Goal: Information Seeking & Learning: Find specific fact

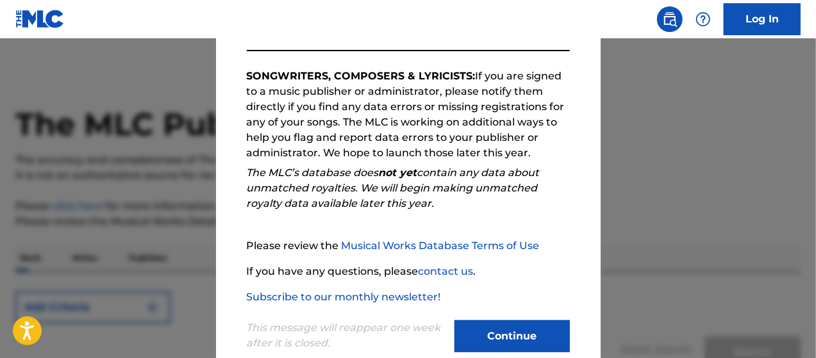
scroll to position [228, 0]
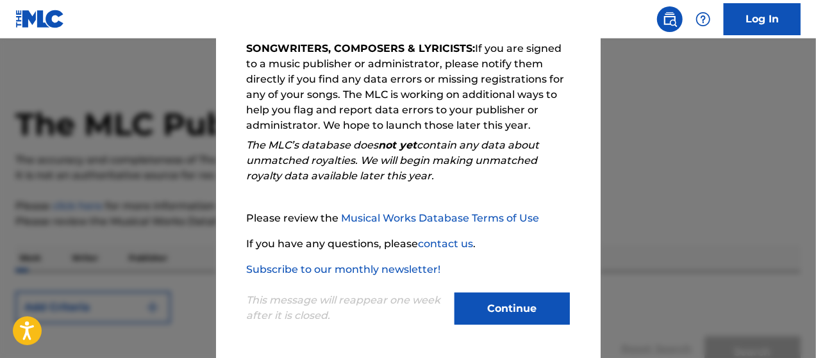
drag, startPoint x: 541, startPoint y: 306, endPoint x: 534, endPoint y: 309, distance: 7.2
click at [540, 306] on button "Continue" at bounding box center [511, 309] width 115 height 32
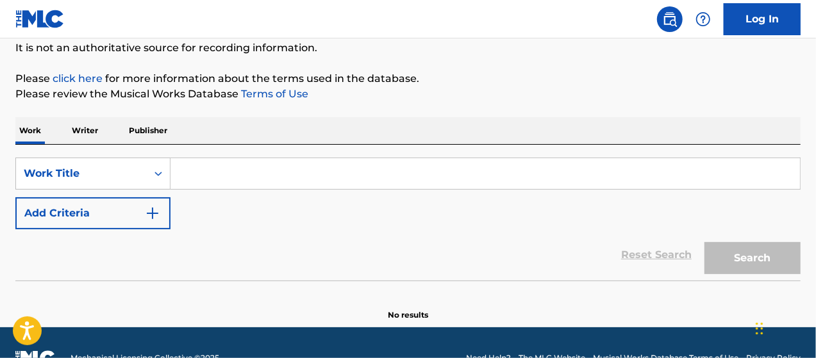
scroll to position [128, 0]
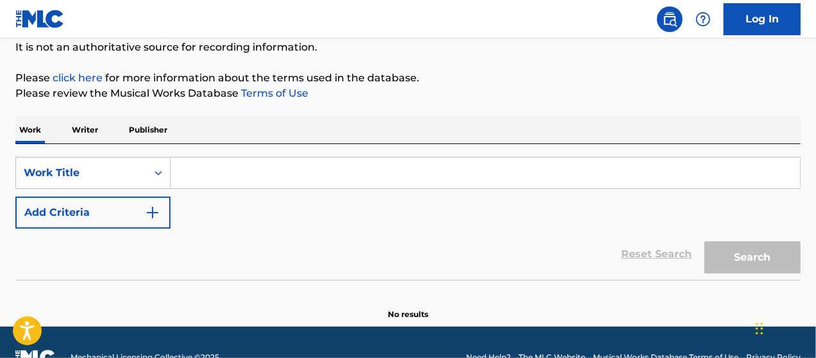
click at [292, 155] on div "SearchWithCriteria3268cff3-b808-4565-886e-c8b01b9055ed Work Title Add Criteria …" at bounding box center [407, 212] width 785 height 136
click at [283, 171] on input "Search Form" at bounding box center [484, 173] width 629 height 31
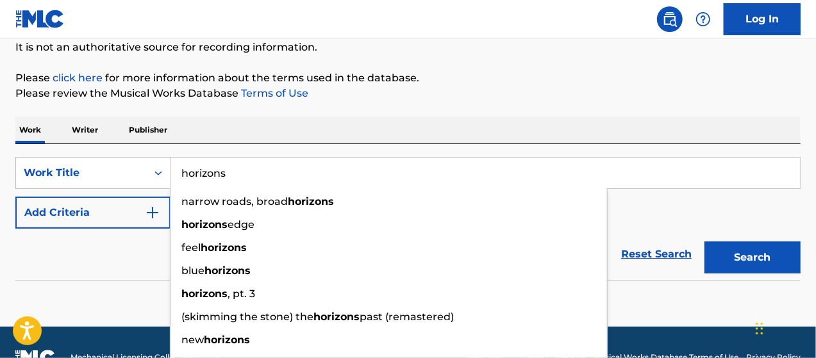
type input "horizons"
click at [704, 242] on button "Search" at bounding box center [752, 258] width 96 height 32
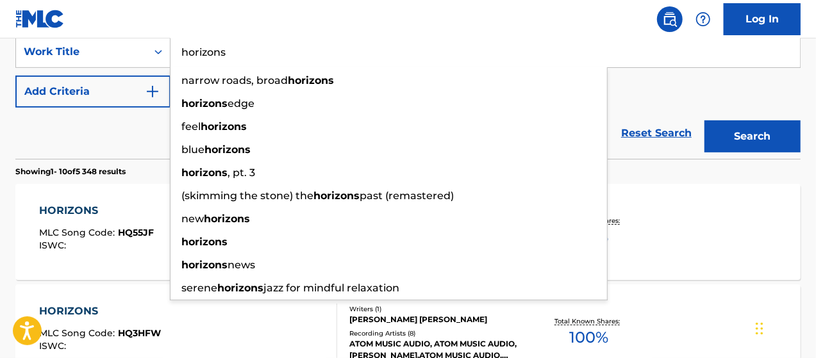
scroll to position [256, 0]
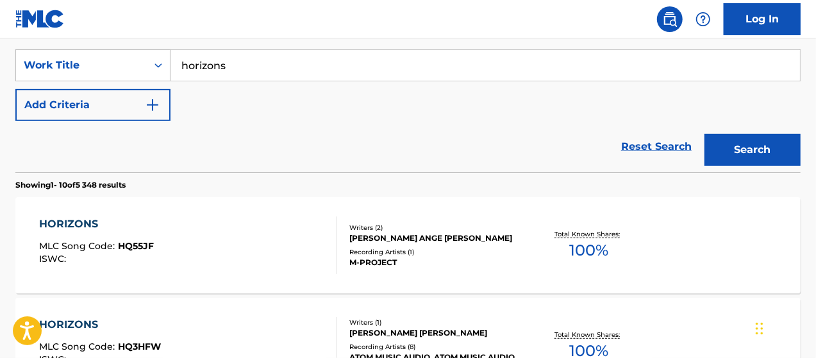
scroll to position [149, 0]
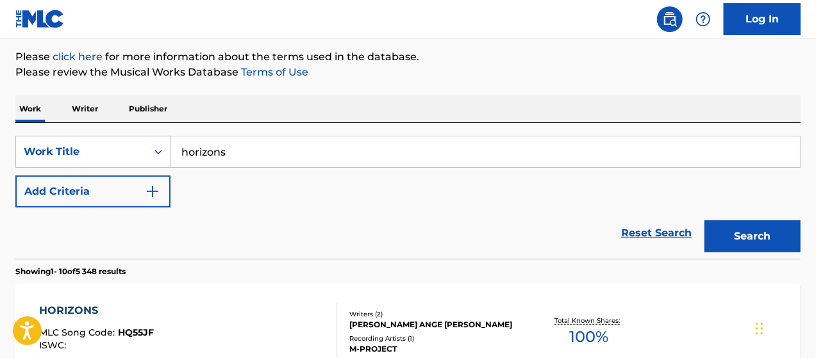
click at [131, 192] on button "Add Criteria" at bounding box center [92, 192] width 155 height 32
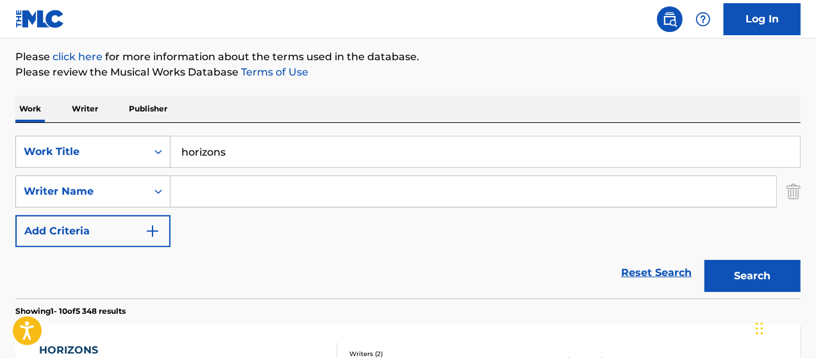
click at [244, 194] on input "Search Form" at bounding box center [473, 191] width 606 height 31
click at [132, 231] on button "Add Criteria" at bounding box center [92, 231] width 155 height 32
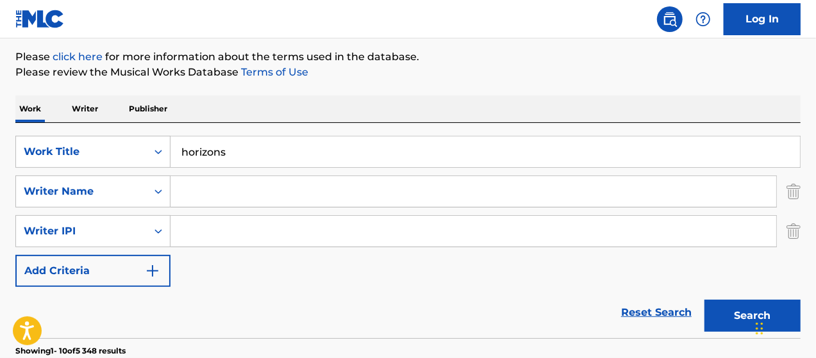
click at [223, 198] on input "Search Form" at bounding box center [473, 191] width 606 height 31
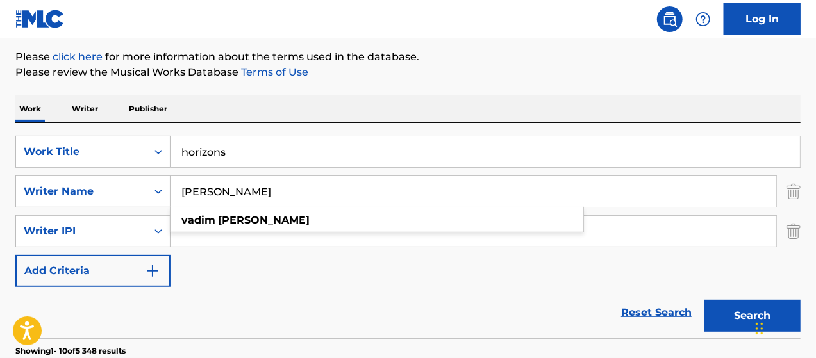
click at [744, 303] on button "Search" at bounding box center [752, 316] width 96 height 32
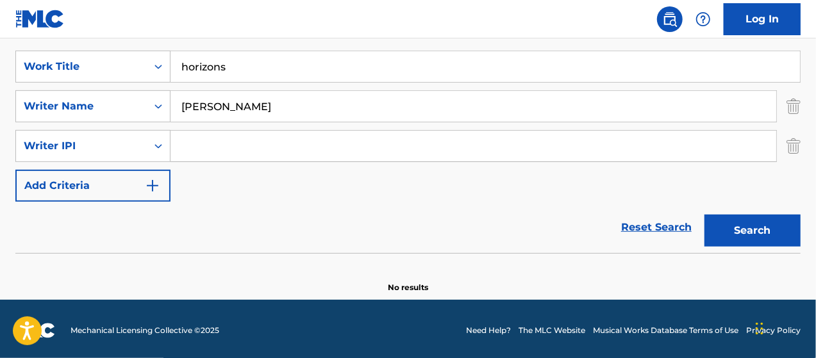
scroll to position [237, 0]
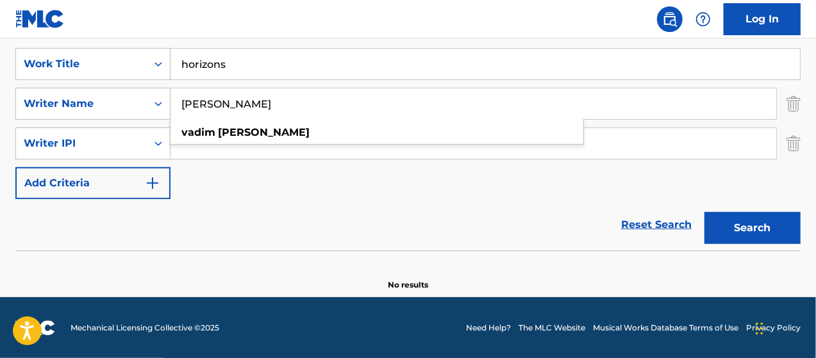
drag, startPoint x: 290, startPoint y: 98, endPoint x: 185, endPoint y: 111, distance: 105.2
click at [185, 111] on input "[PERSON_NAME]" at bounding box center [473, 103] width 606 height 31
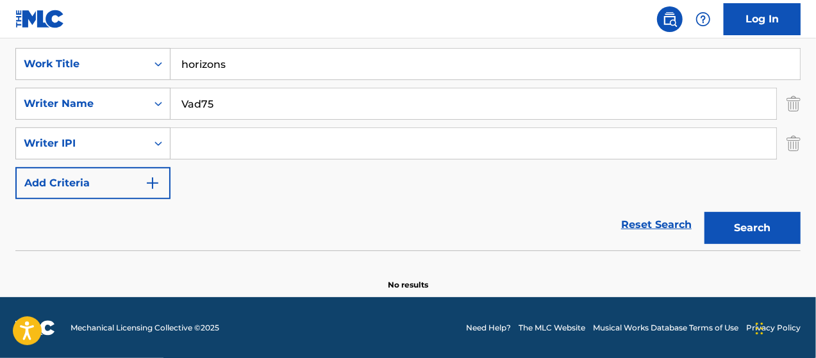
click at [704, 212] on button "Search" at bounding box center [752, 228] width 96 height 32
drag, startPoint x: 245, startPoint y: 101, endPoint x: 144, endPoint y: 103, distance: 100.6
click at [138, 97] on div "SearchWithCriteria21ef4360-3738-4100-b0b7-4b2550111aeb Writer Name Vad75" at bounding box center [407, 104] width 785 height 32
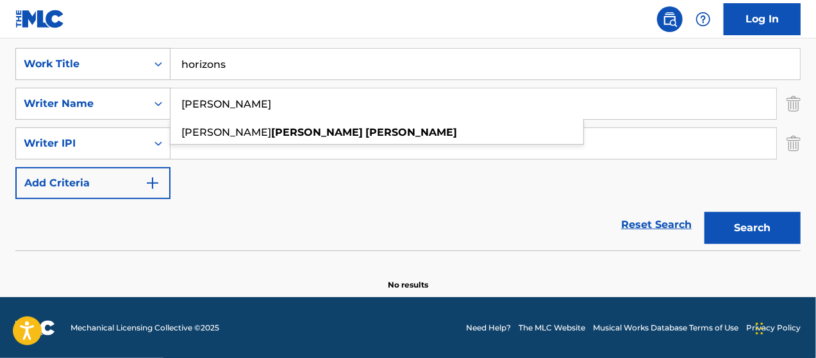
type input "[PERSON_NAME]"
click at [741, 233] on button "Search" at bounding box center [752, 228] width 96 height 32
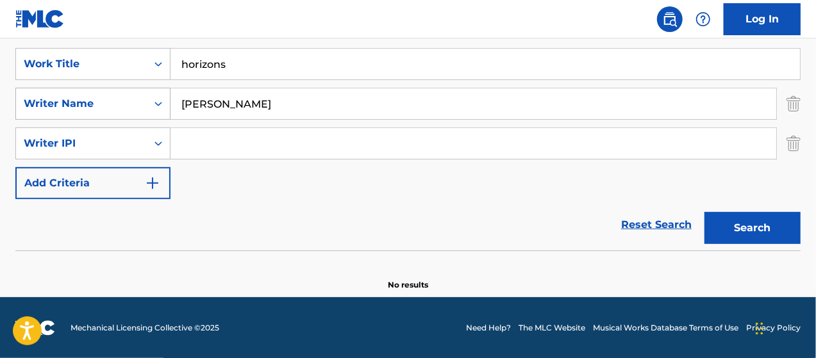
drag, startPoint x: 269, startPoint y: 103, endPoint x: 103, endPoint y: 109, distance: 166.7
click at [97, 106] on div "SearchWithCriteria21ef4360-3738-4100-b0b7-4b2550111aeb Writer Name [PERSON_NAME]" at bounding box center [407, 104] width 785 height 32
click at [117, 139] on div "Writer IPI" at bounding box center [81, 143] width 115 height 15
click at [115, 180] on button "Add Criteria" at bounding box center [92, 183] width 155 height 32
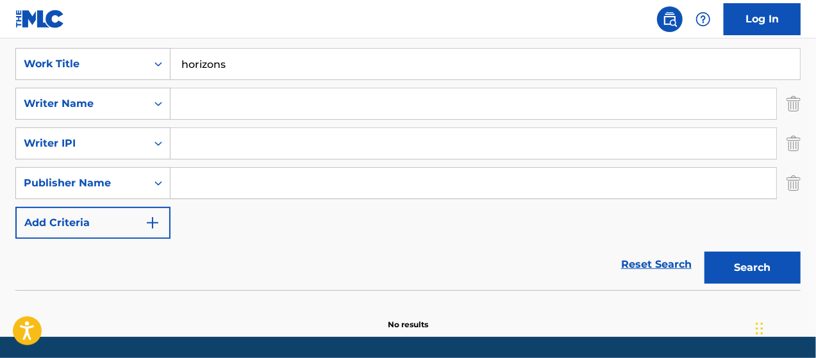
click at [104, 226] on button "Add Criteria" at bounding box center [92, 223] width 155 height 32
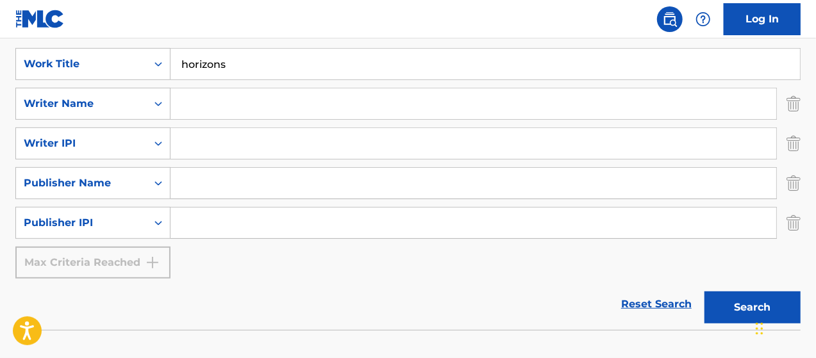
click at [797, 222] on img "Search Form" at bounding box center [793, 223] width 14 height 32
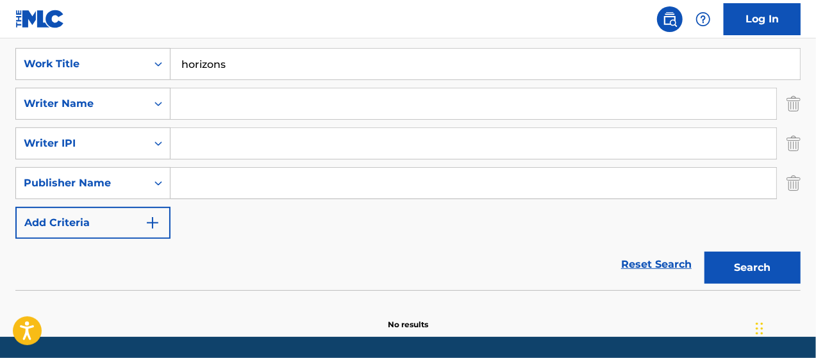
click at [795, 190] on img "Search Form" at bounding box center [793, 183] width 14 height 32
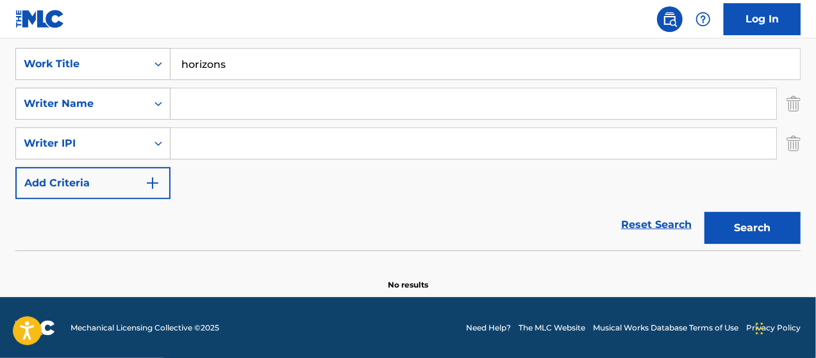
click at [794, 145] on img "Search Form" at bounding box center [793, 144] width 14 height 32
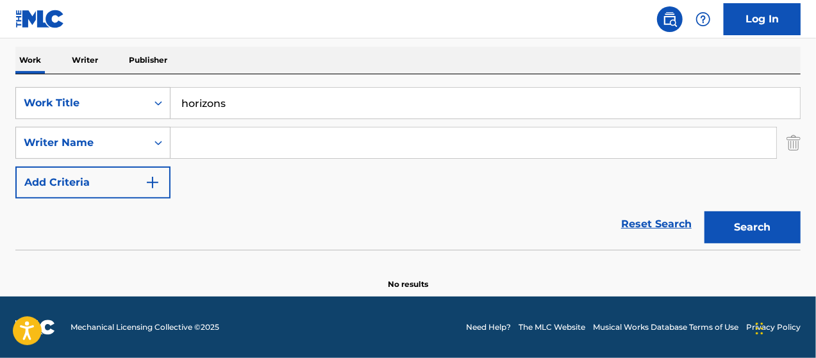
scroll to position [197, 0]
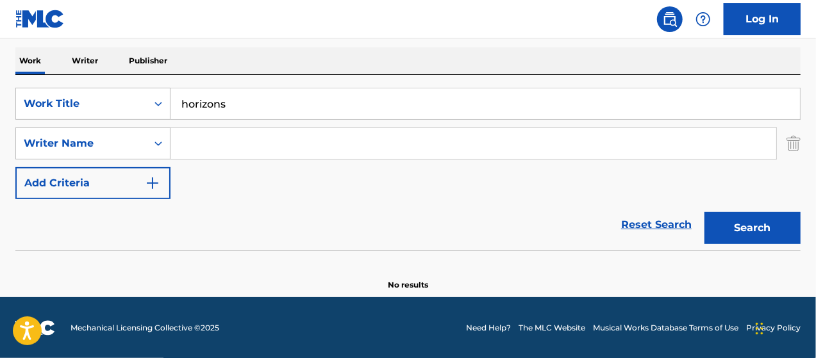
click at [745, 226] on button "Search" at bounding box center [752, 228] width 96 height 32
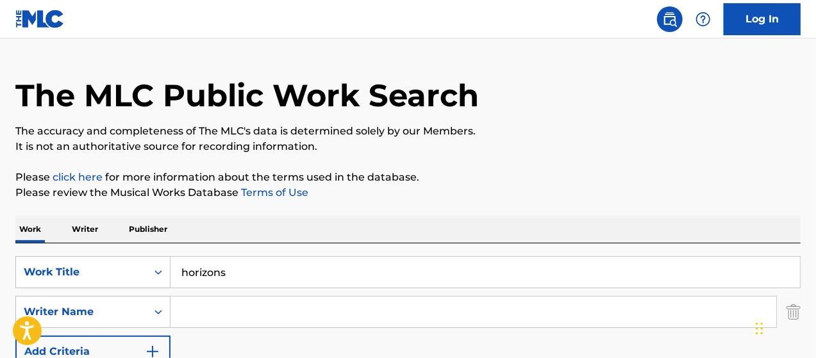
scroll to position [64, 0]
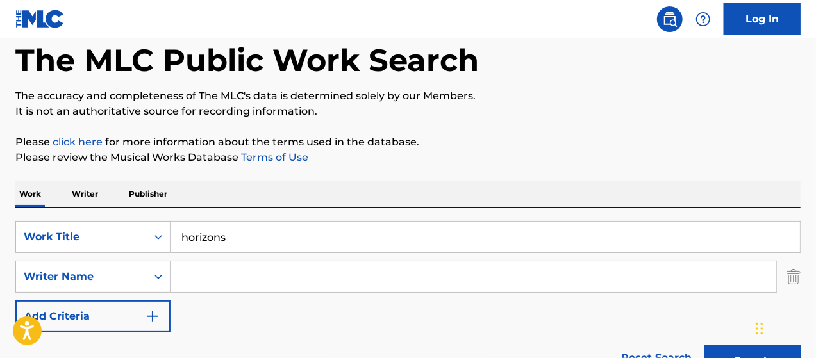
click at [273, 283] on input "Search Form" at bounding box center [473, 276] width 606 height 31
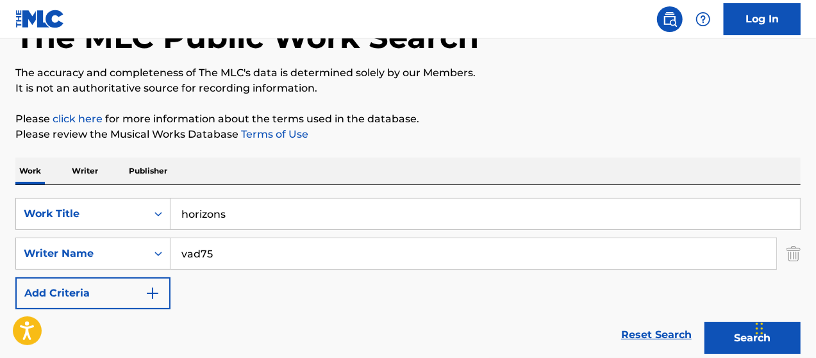
scroll to position [192, 0]
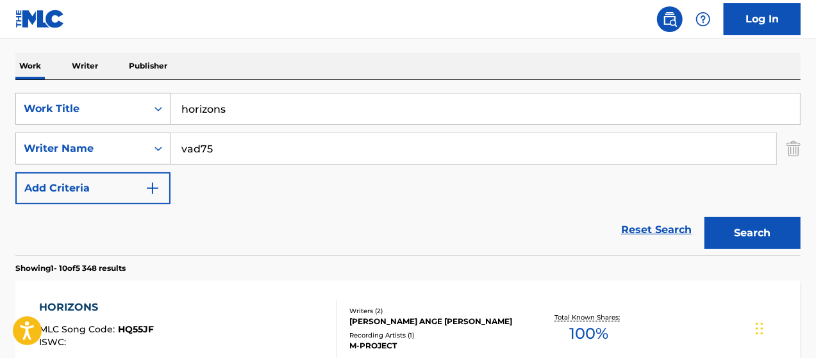
click at [761, 220] on button "Search" at bounding box center [752, 233] width 96 height 32
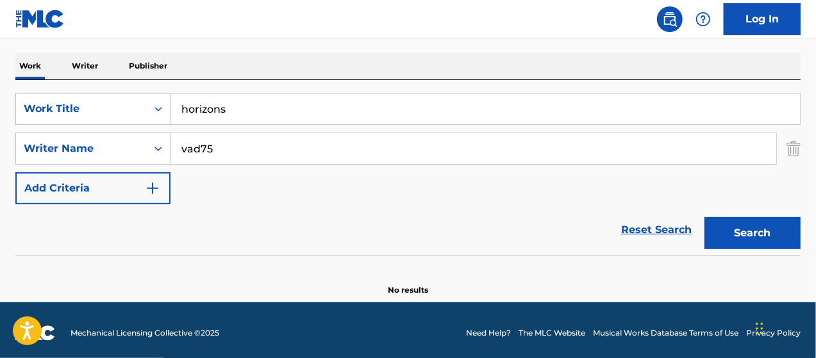
drag, startPoint x: 216, startPoint y: 152, endPoint x: 235, endPoint y: 151, distance: 18.6
click at [227, 151] on input "vad75" at bounding box center [473, 148] width 606 height 31
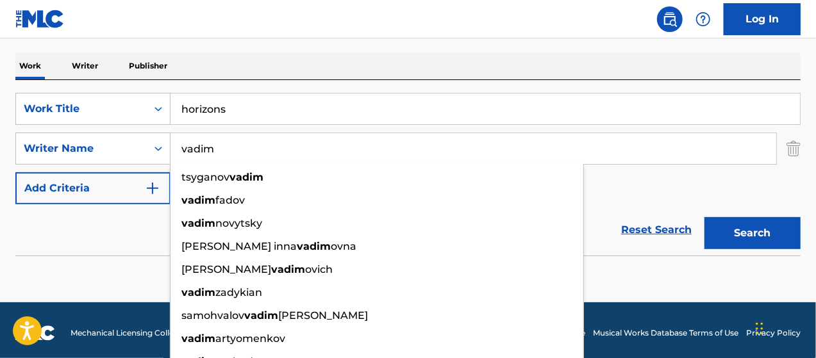
type input "vadim"
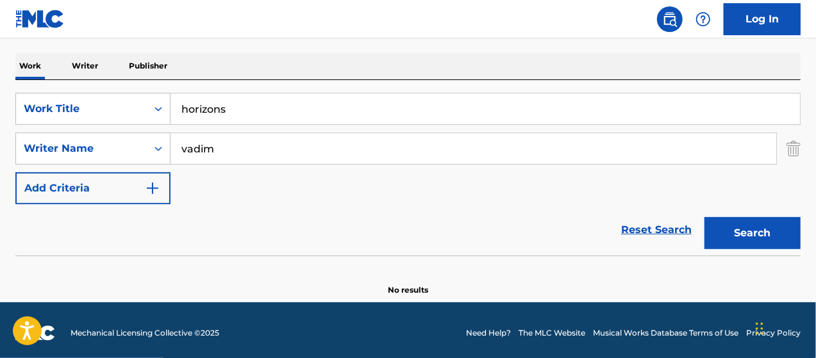
click at [741, 234] on button "Search" at bounding box center [752, 233] width 96 height 32
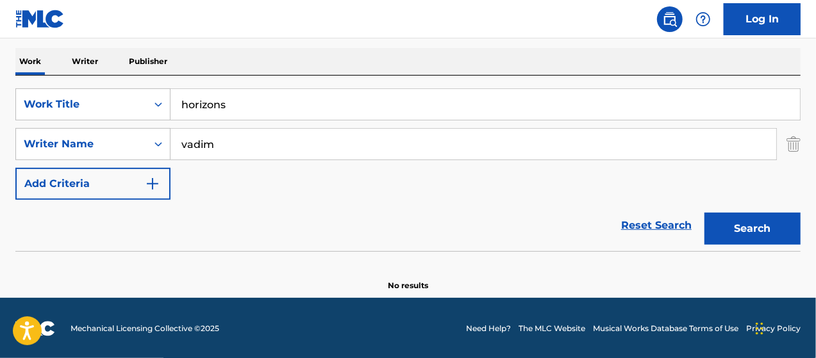
scroll to position [197, 0]
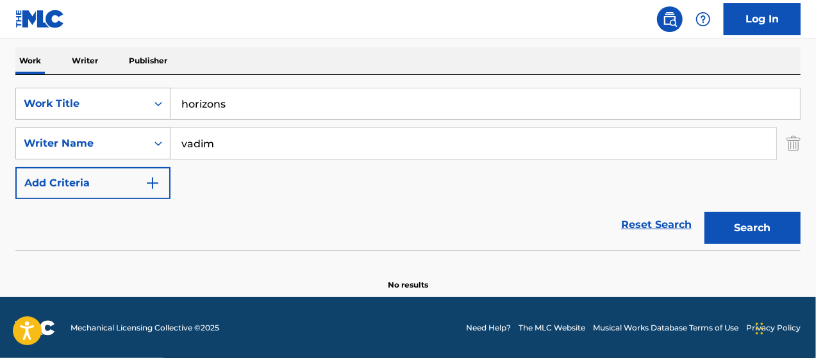
click at [792, 142] on img "Search Form" at bounding box center [793, 144] width 14 height 32
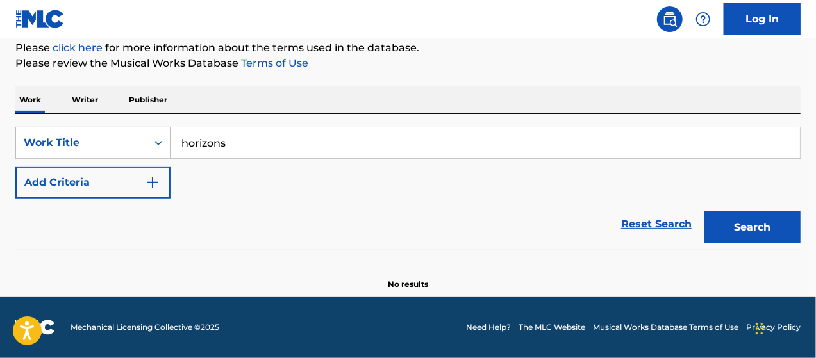
scroll to position [158, 0]
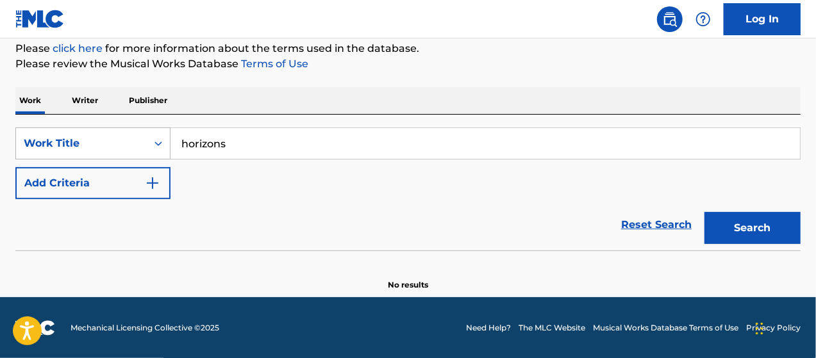
click at [138, 133] on div "Work Title" at bounding box center [81, 143] width 131 height 24
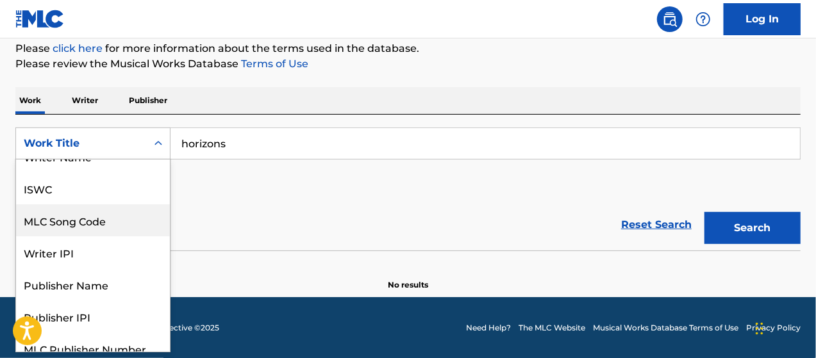
scroll to position [0, 0]
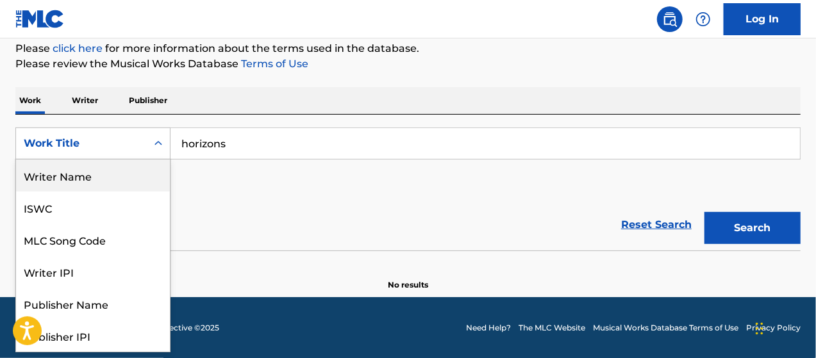
click at [71, 179] on div "Writer Name" at bounding box center [93, 176] width 154 height 32
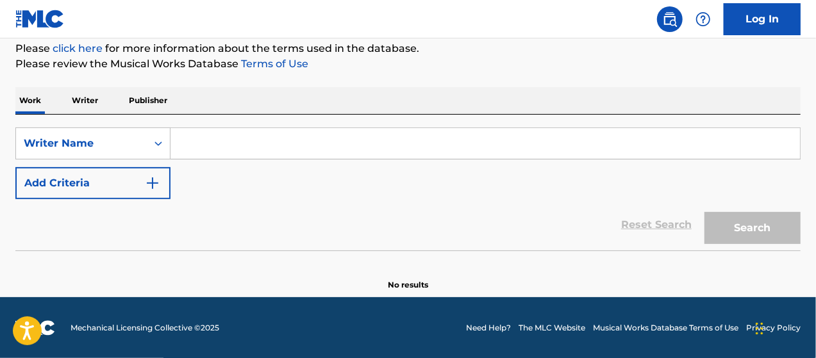
click at [230, 143] on input "Search Form" at bounding box center [484, 143] width 629 height 31
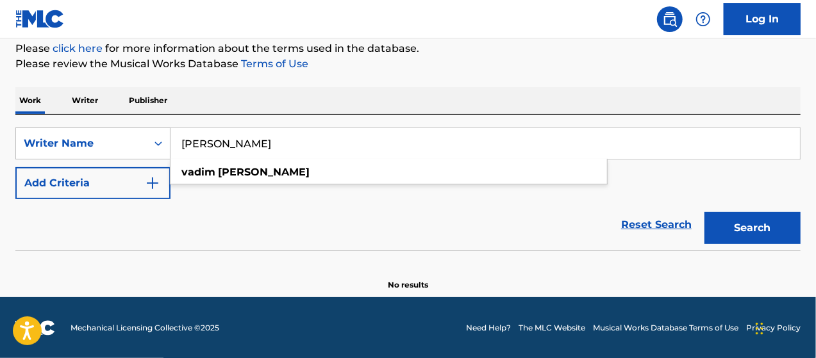
type input "[PERSON_NAME]"
click at [704, 212] on button "Search" at bounding box center [752, 228] width 96 height 32
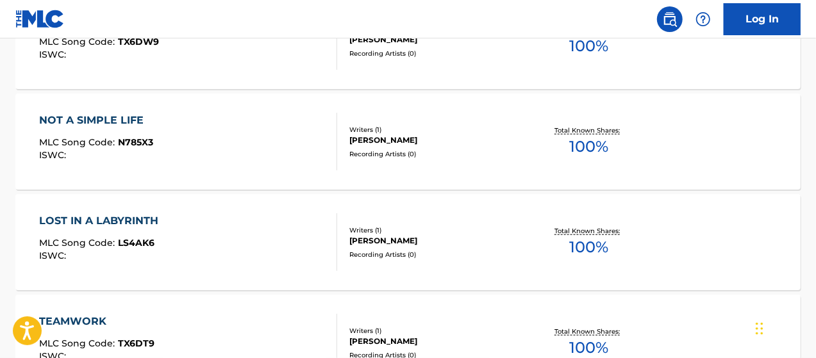
scroll to position [542, 0]
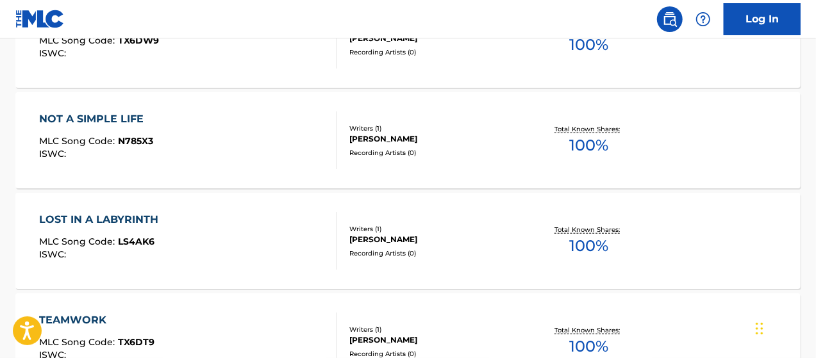
click at [119, 120] on div "NOT A SIMPLE LIFE" at bounding box center [96, 119] width 114 height 15
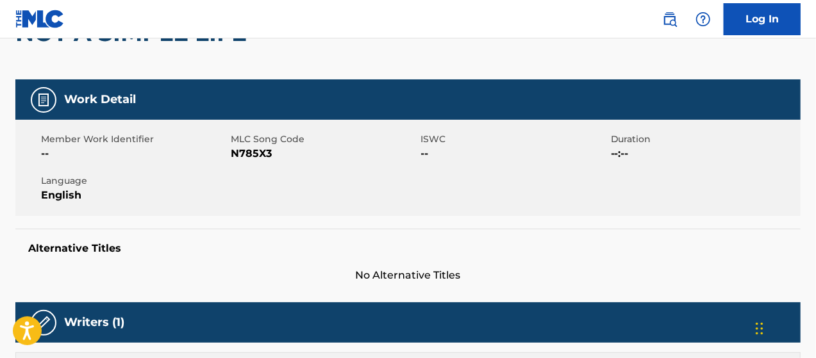
scroll to position [149, 0]
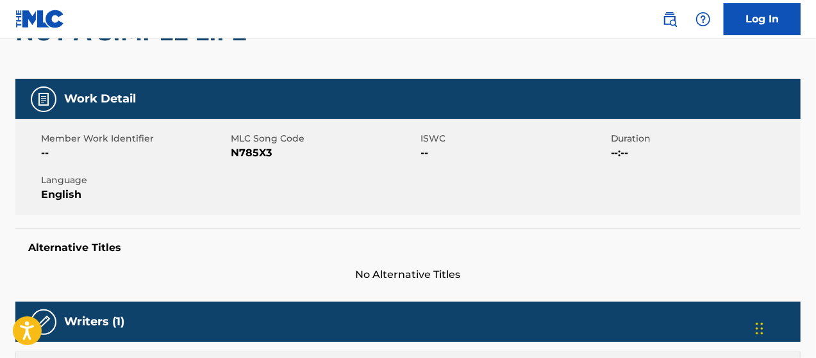
scroll to position [575, 0]
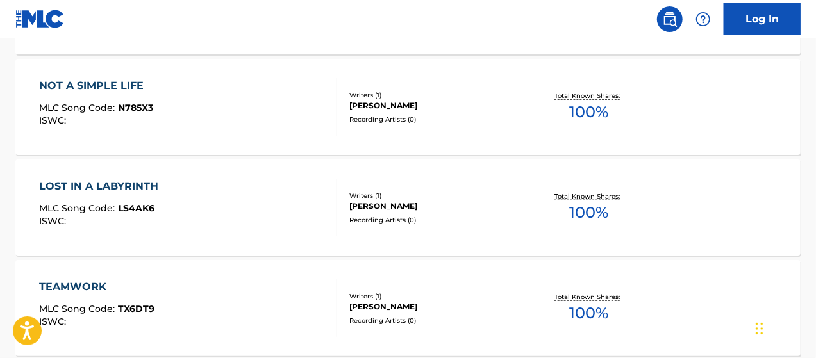
click at [590, 111] on span "100 %" at bounding box center [589, 112] width 39 height 23
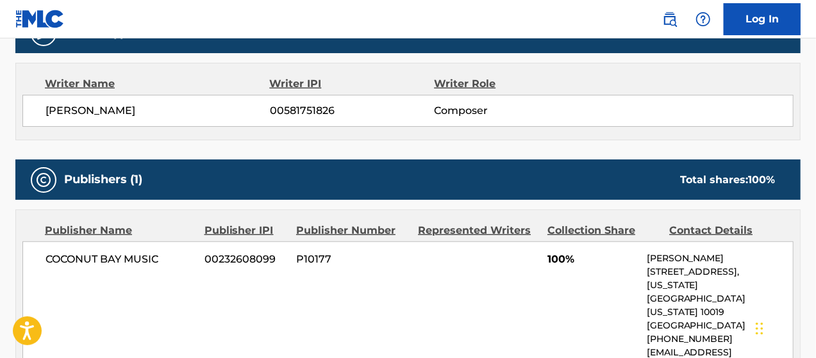
scroll to position [449, 0]
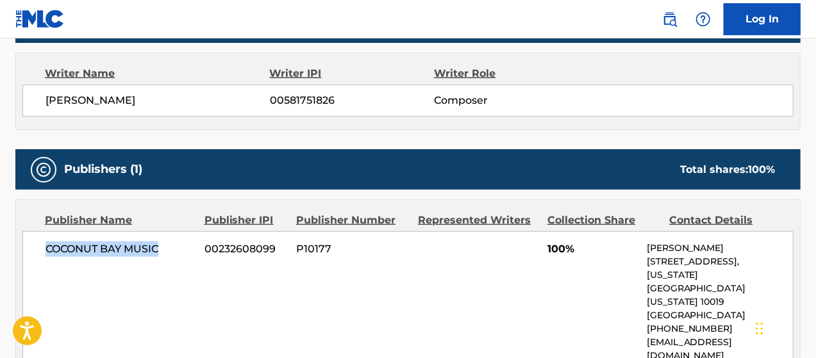
drag, startPoint x: 169, startPoint y: 248, endPoint x: 34, endPoint y: 249, distance: 135.2
click at [34, 249] on div "COCONUT BAY MUSIC 00232608099 P10177 100% [PERSON_NAME] [STREET_ADDRESS][US_STA…" at bounding box center [407, 302] width 771 height 142
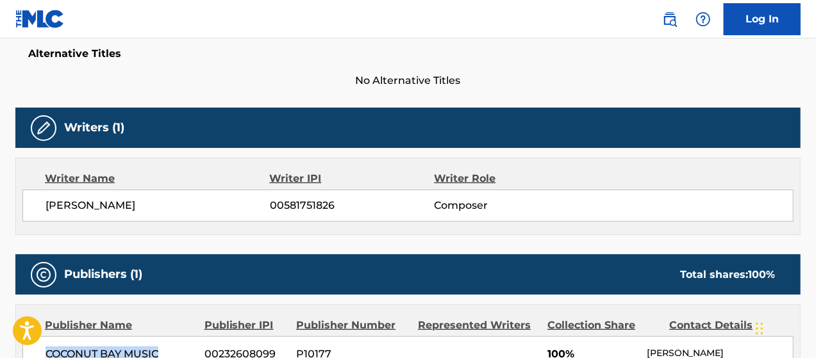
scroll to position [320, 0]
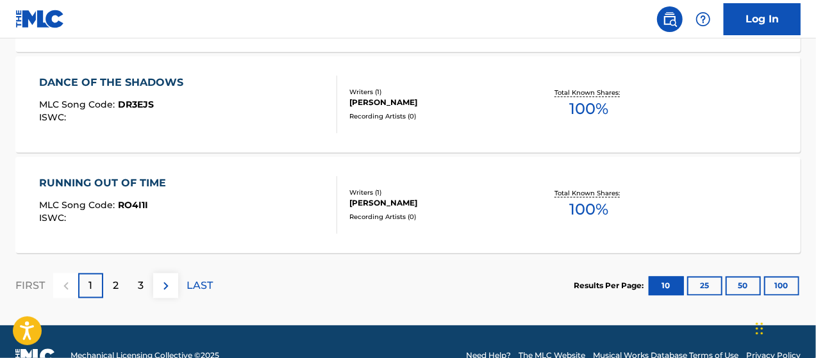
scroll to position [1210, 0]
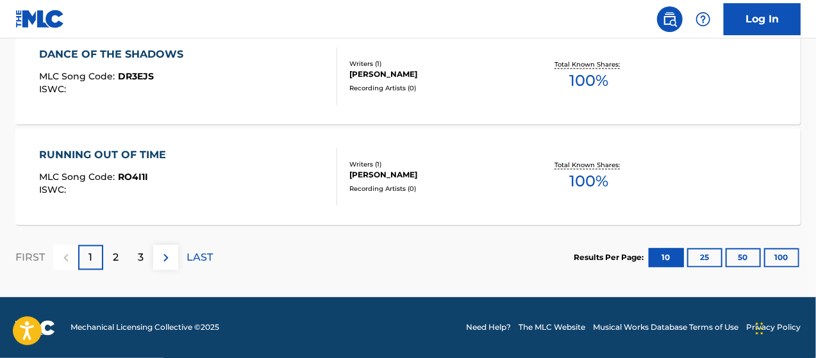
click at [204, 254] on p "LAST" at bounding box center [199, 258] width 26 height 15
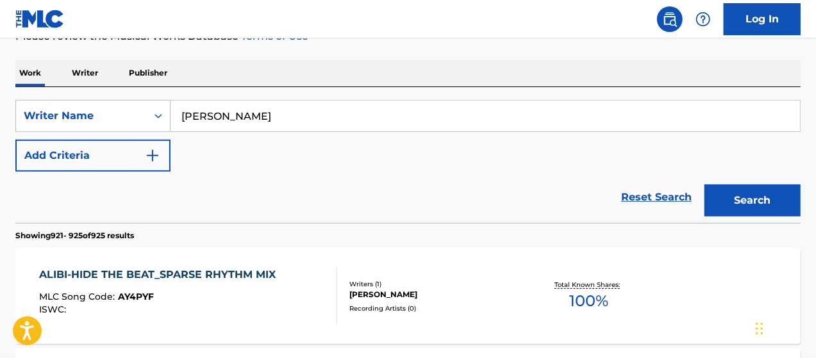
scroll to position [173, 0]
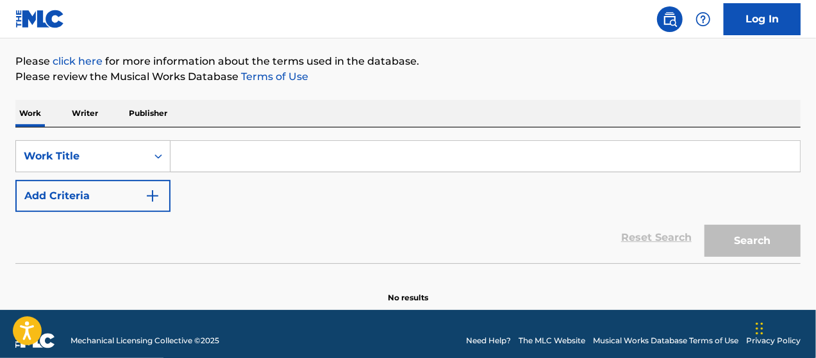
scroll to position [158, 0]
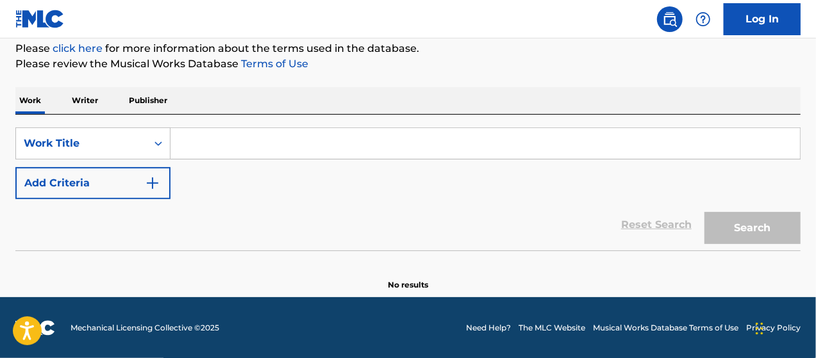
click at [228, 148] on input "Search Form" at bounding box center [484, 143] width 629 height 31
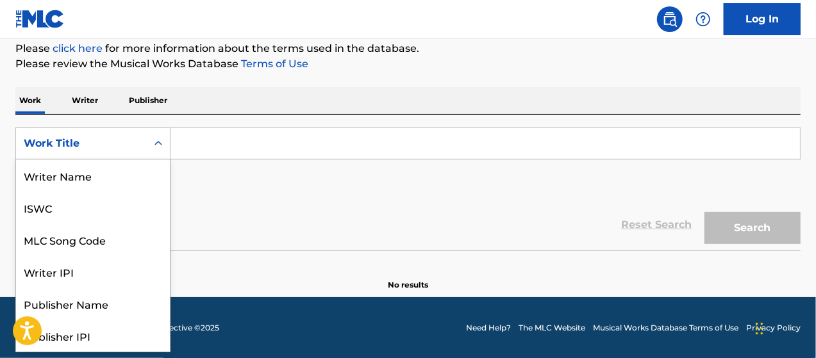
click at [113, 142] on div "Work Title" at bounding box center [81, 143] width 115 height 15
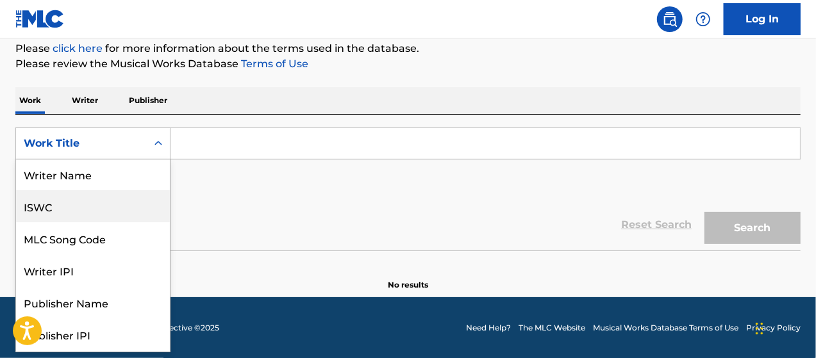
scroll to position [0, 0]
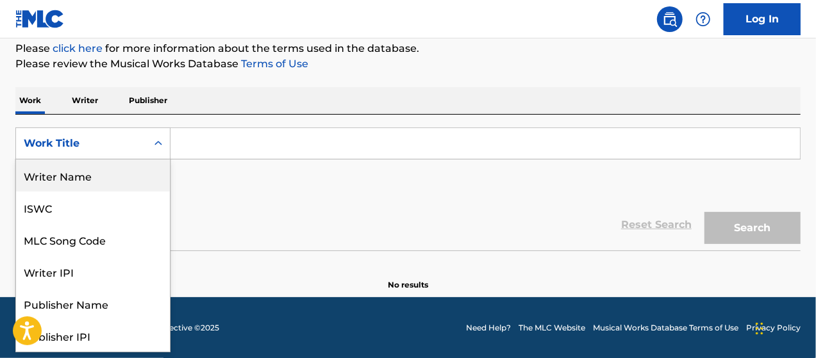
click at [92, 179] on div "Writer Name" at bounding box center [93, 176] width 154 height 32
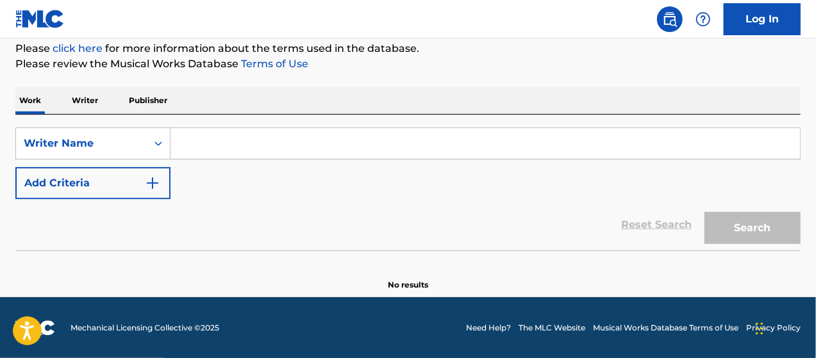
click at [236, 149] on input "Search Form" at bounding box center [484, 143] width 629 height 31
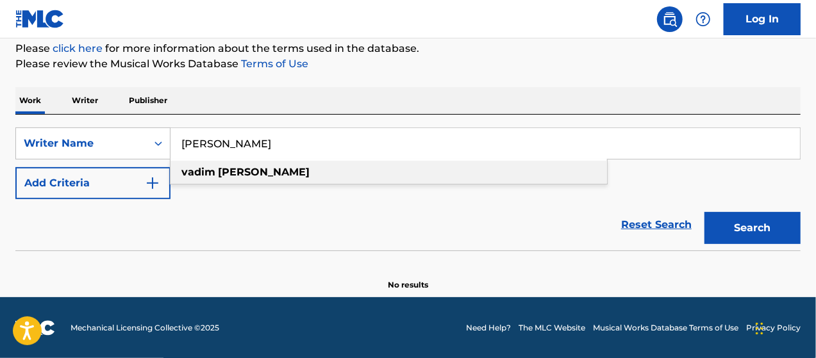
type input "[PERSON_NAME]"
click at [286, 173] on div "vadim chelnokov" at bounding box center [388, 172] width 436 height 23
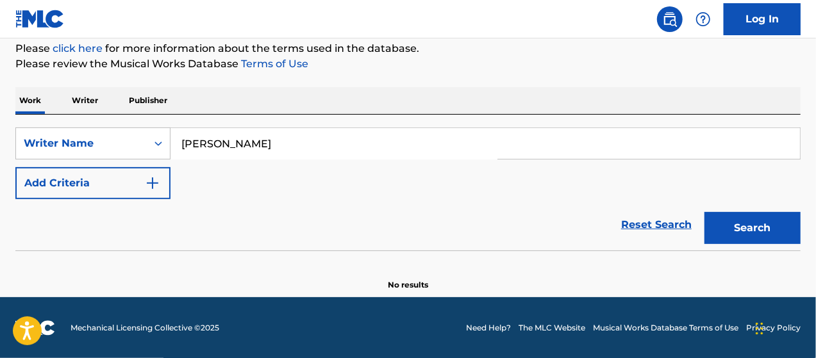
click at [117, 180] on button "Add Criteria" at bounding box center [92, 183] width 155 height 32
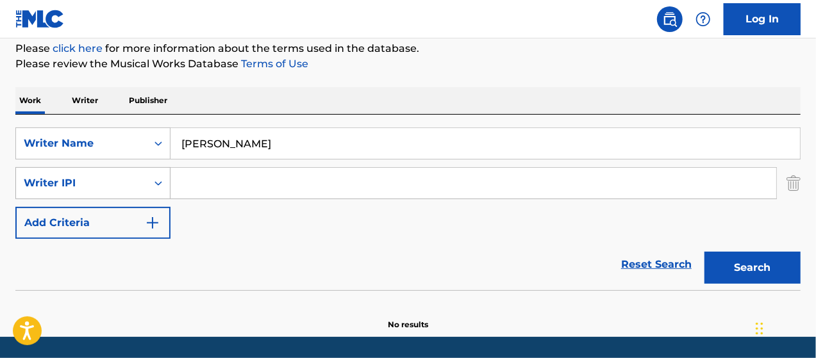
click at [118, 190] on div "Writer IPI" at bounding box center [81, 183] width 115 height 15
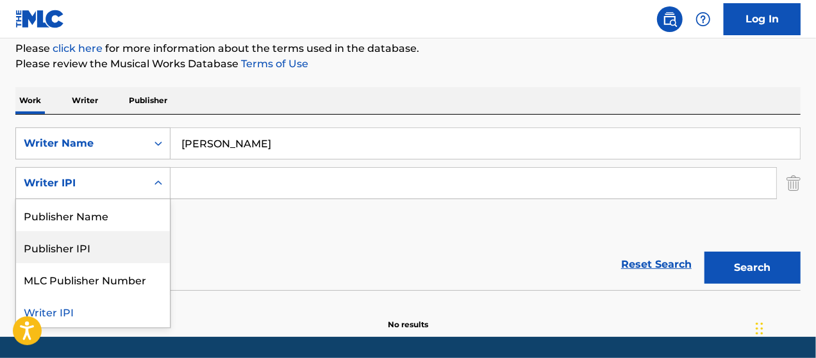
click at [285, 244] on div "Reset Search Search" at bounding box center [407, 264] width 785 height 51
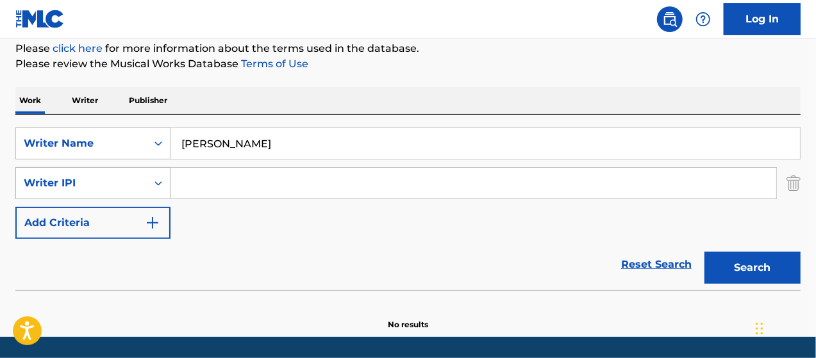
click at [128, 190] on div "Writer IPI" at bounding box center [81, 183] width 131 height 24
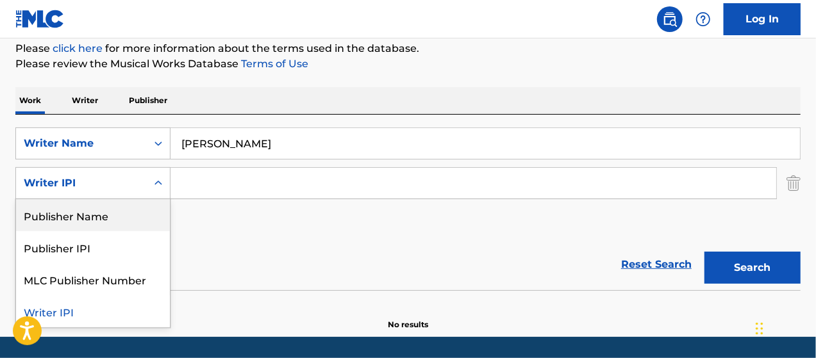
click at [288, 215] on div "SearchWithCriteria9e763b52-7cb5-4a01-b4ba-984ec416dbd6 Writer Name vadim chelno…" at bounding box center [407, 184] width 785 height 112
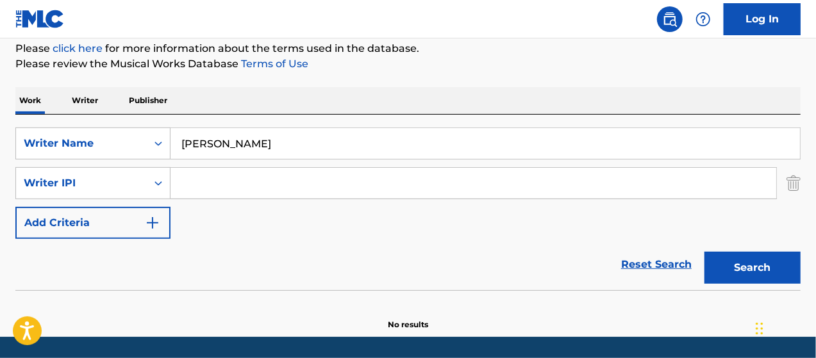
drag, startPoint x: 793, startPoint y: 278, endPoint x: 769, endPoint y: 279, distance: 23.7
click at [790, 278] on button "Search" at bounding box center [752, 268] width 96 height 32
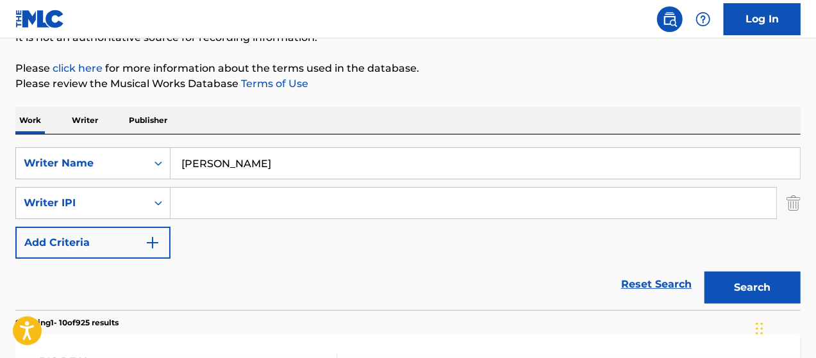
scroll to position [136, 0]
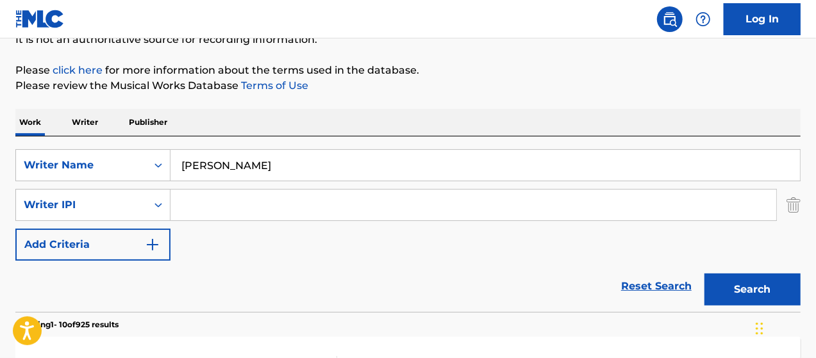
click at [788, 211] on img "Search Form" at bounding box center [793, 205] width 14 height 32
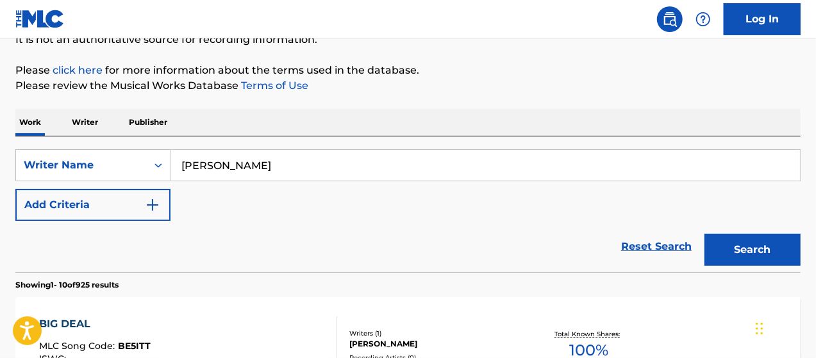
click at [145, 208] on img "Search Form" at bounding box center [152, 204] width 15 height 15
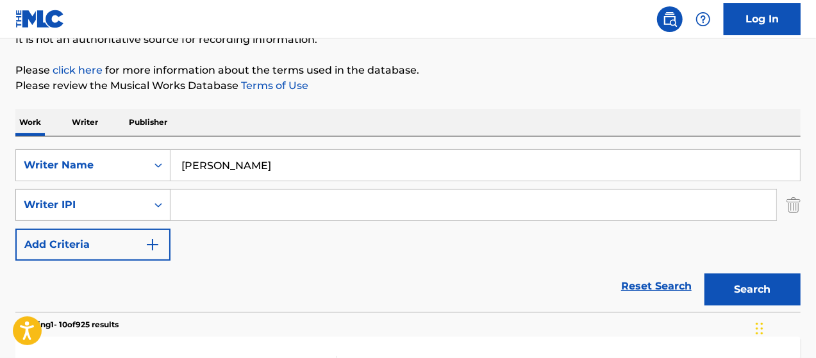
click at [108, 204] on div "Writer IPI" at bounding box center [81, 204] width 115 height 15
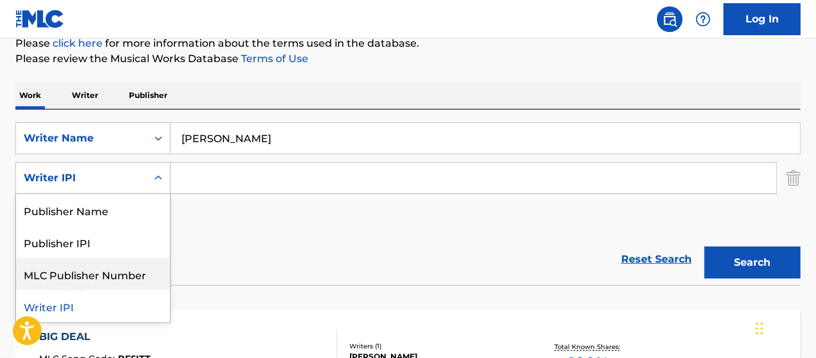
scroll to position [158, 0]
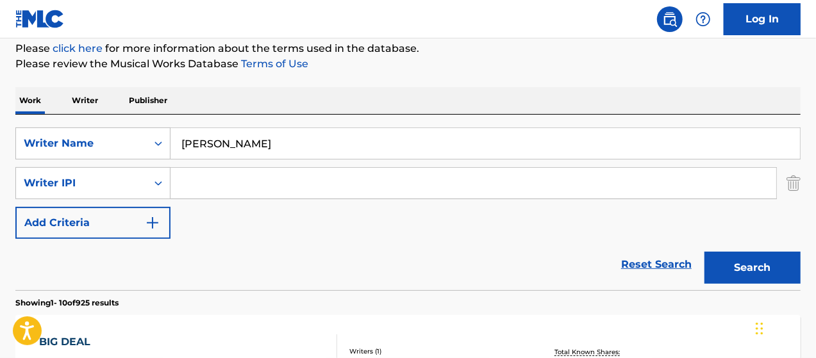
click at [799, 184] on img "Search Form" at bounding box center [793, 183] width 14 height 32
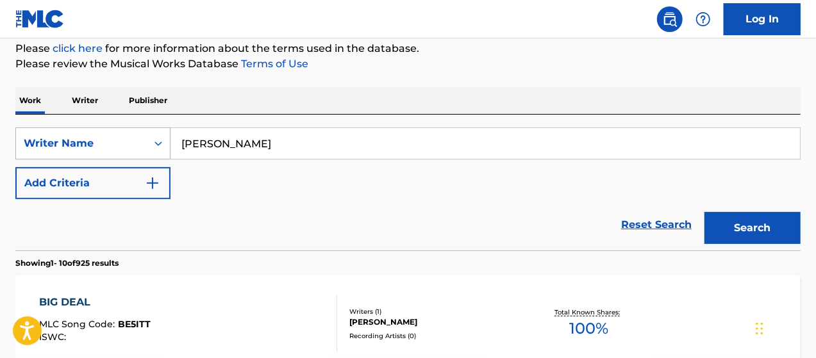
click at [150, 142] on div "Search Form" at bounding box center [158, 143] width 23 height 23
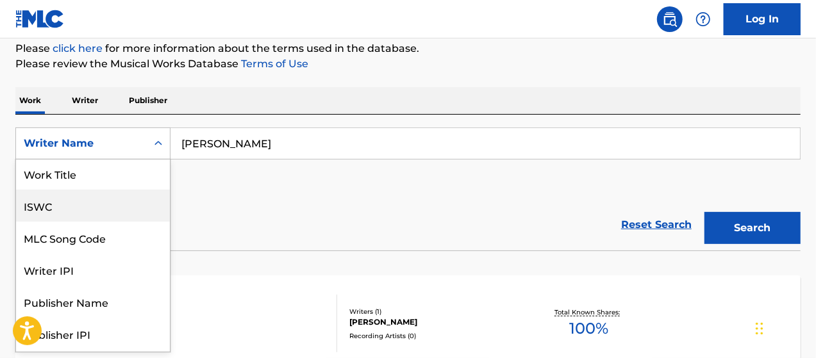
scroll to position [0, 0]
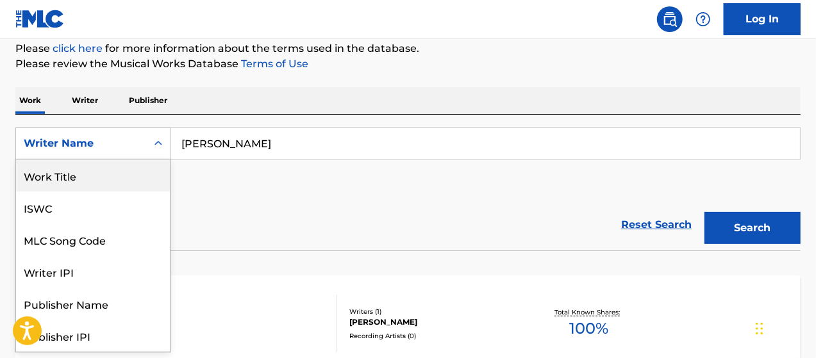
click at [97, 174] on div "Work Title" at bounding box center [93, 176] width 154 height 32
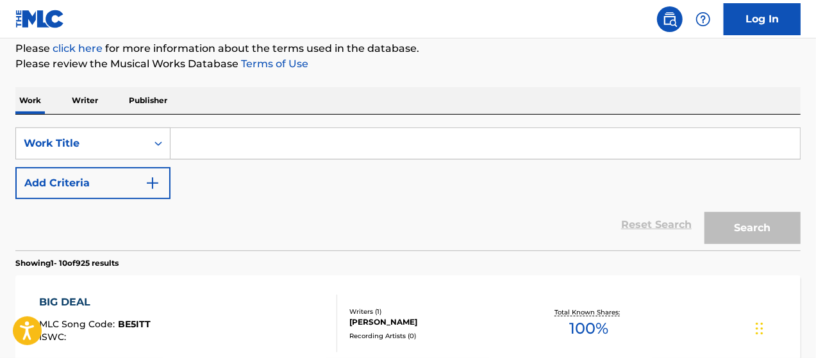
click at [277, 139] on input "Search Form" at bounding box center [484, 143] width 629 height 31
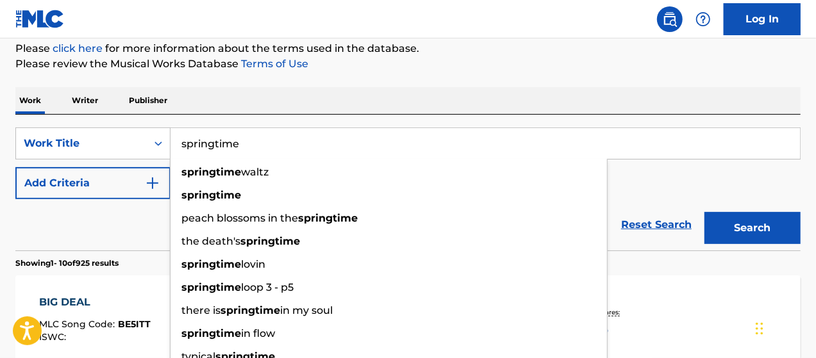
click at [304, 130] on input "springtime" at bounding box center [484, 143] width 629 height 31
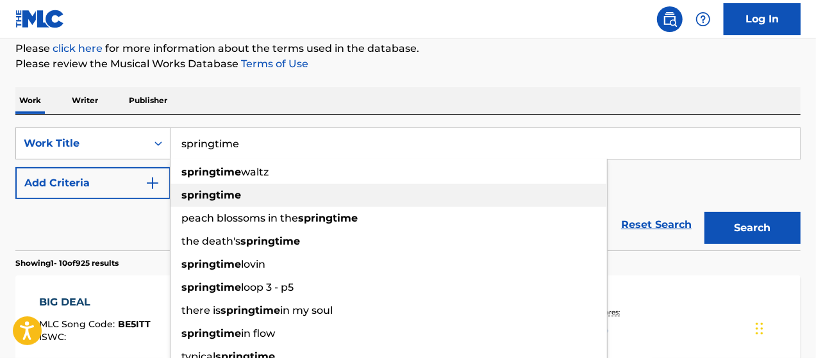
type input "springtime"
click at [234, 192] on strong "springtime" at bounding box center [211, 195] width 60 height 12
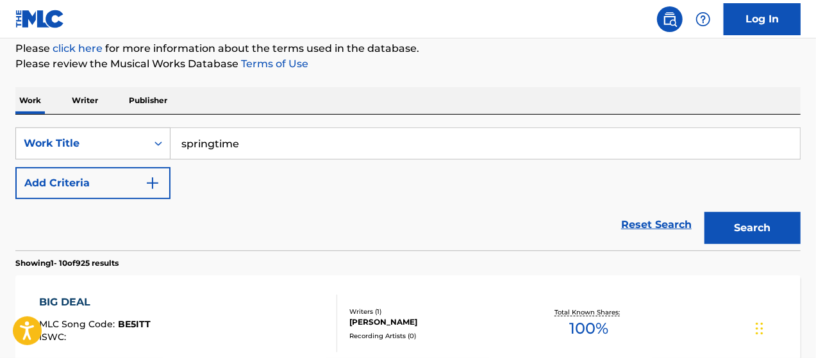
click at [112, 189] on button "Add Criteria" at bounding box center [92, 183] width 155 height 32
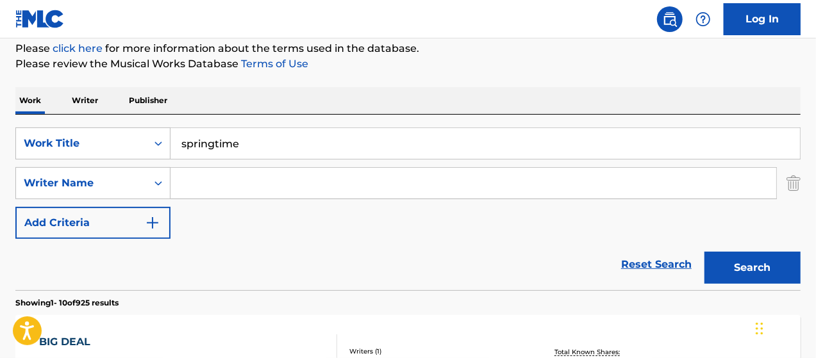
click at [272, 183] on input "Search Form" at bounding box center [473, 183] width 606 height 31
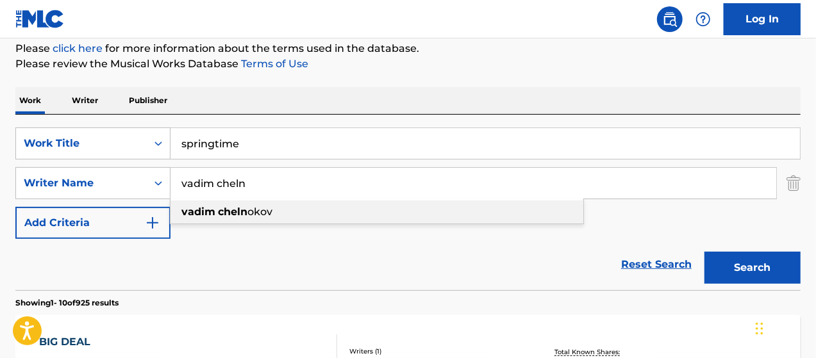
click at [262, 211] on span "okov" at bounding box center [259, 212] width 25 height 12
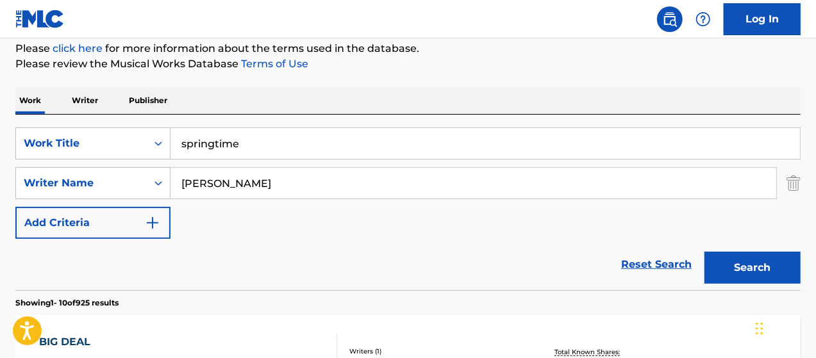
click at [775, 272] on button "Search" at bounding box center [752, 268] width 96 height 32
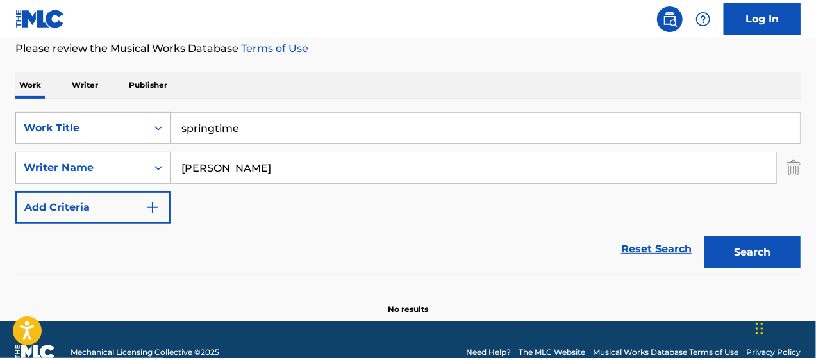
scroll to position [179, 0]
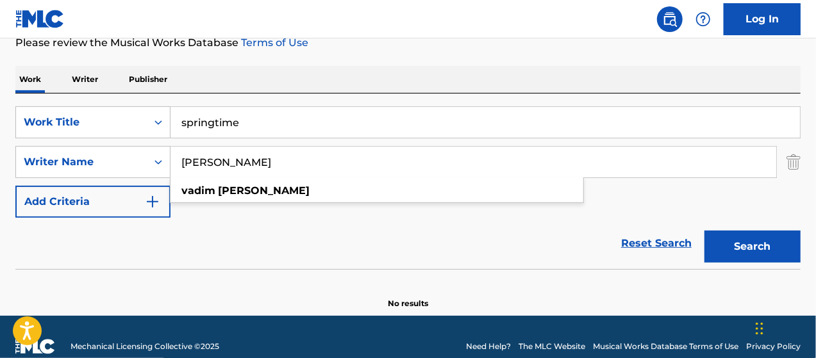
drag, startPoint x: 283, startPoint y: 156, endPoint x: 200, endPoint y: 165, distance: 83.8
click at [200, 165] on input "[PERSON_NAME]" at bounding box center [473, 162] width 606 height 31
click at [741, 238] on button "Search" at bounding box center [752, 247] width 96 height 32
drag, startPoint x: 243, startPoint y: 160, endPoint x: 201, endPoint y: 158, distance: 41.7
click at [201, 158] on input "vad75" at bounding box center [473, 162] width 606 height 31
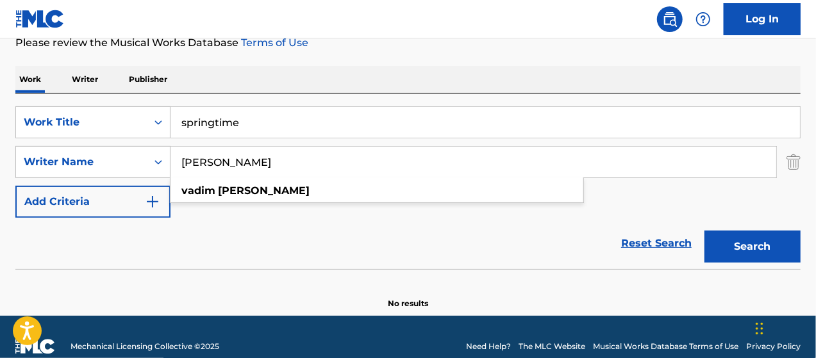
type input "[PERSON_NAME]"
drag, startPoint x: 204, startPoint y: 123, endPoint x: 69, endPoint y: 134, distance: 135.0
click at [84, 115] on div "SearchWithCriteria9dbf1646-fb82-49ed-bc66-d292151417e6 Work Title springtime" at bounding box center [407, 122] width 785 height 32
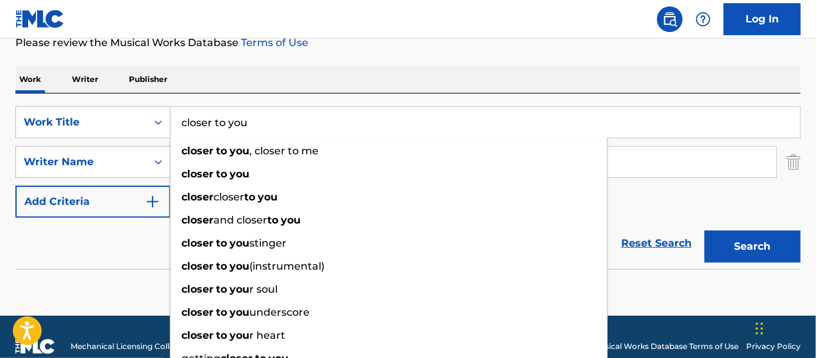
type input "closer to you"
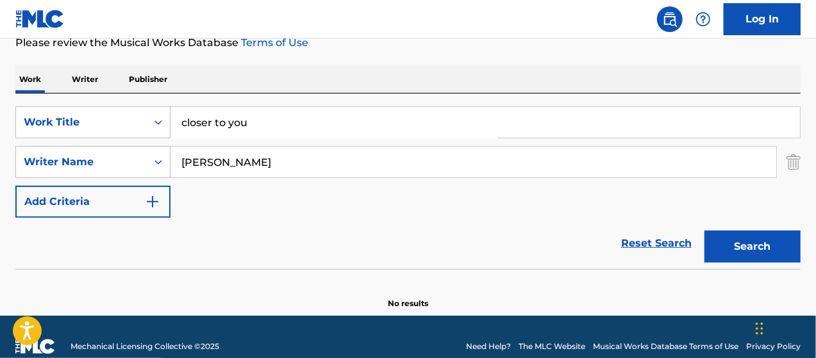
click at [751, 235] on button "Search" at bounding box center [752, 247] width 96 height 32
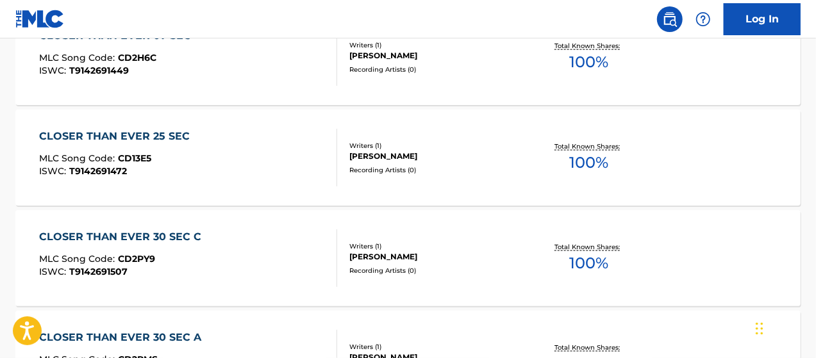
scroll to position [691, 0]
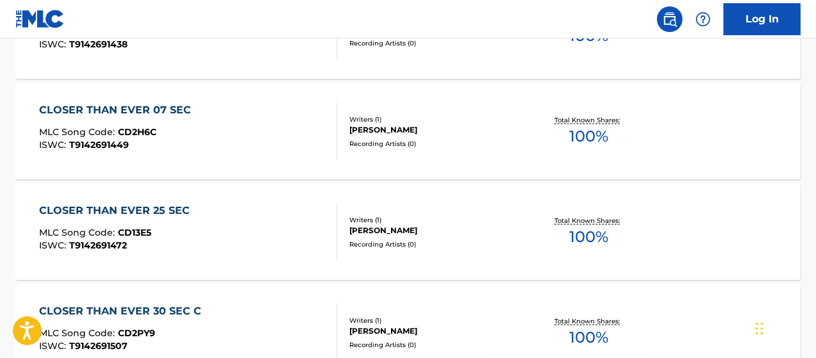
click at [593, 137] on span "100 %" at bounding box center [589, 136] width 39 height 23
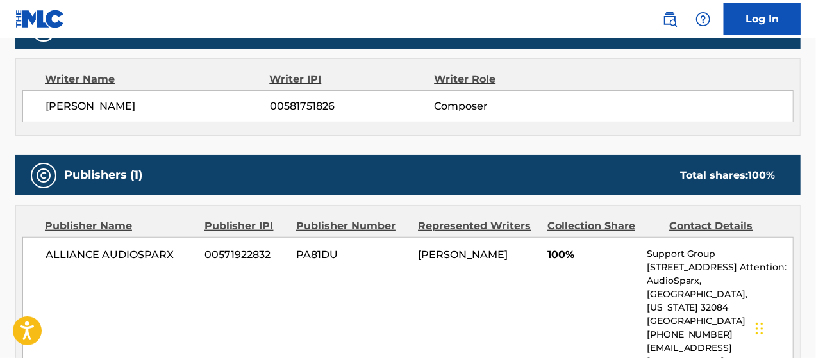
scroll to position [449, 0]
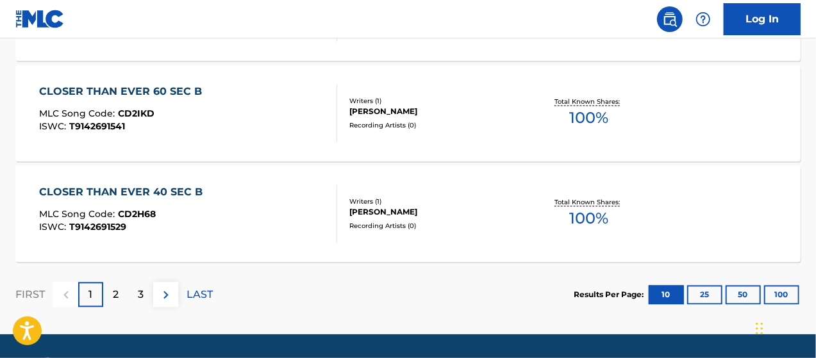
scroll to position [1234, 0]
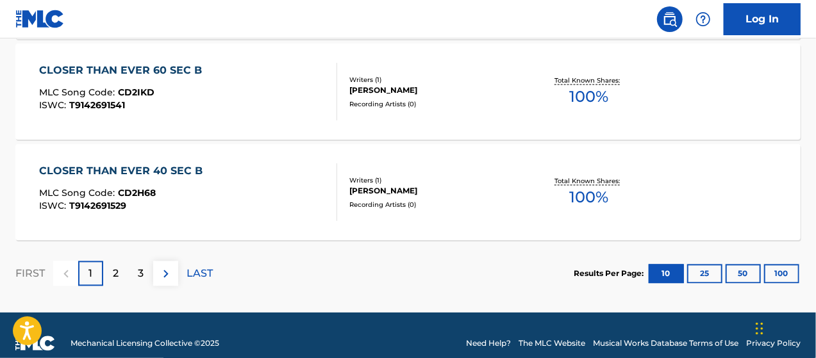
click at [141, 281] on div "3" at bounding box center [140, 273] width 25 height 25
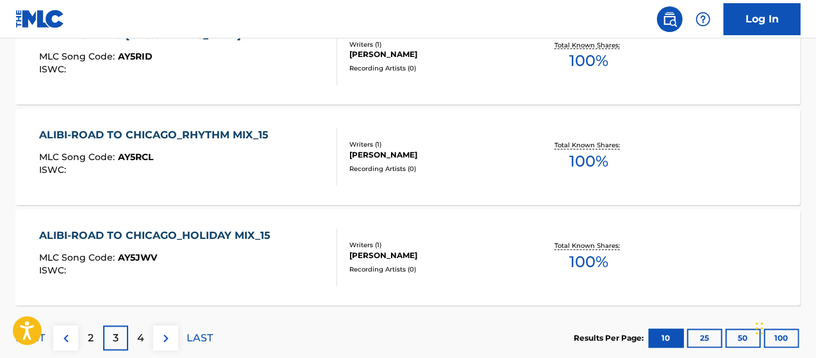
scroll to position [1164, 0]
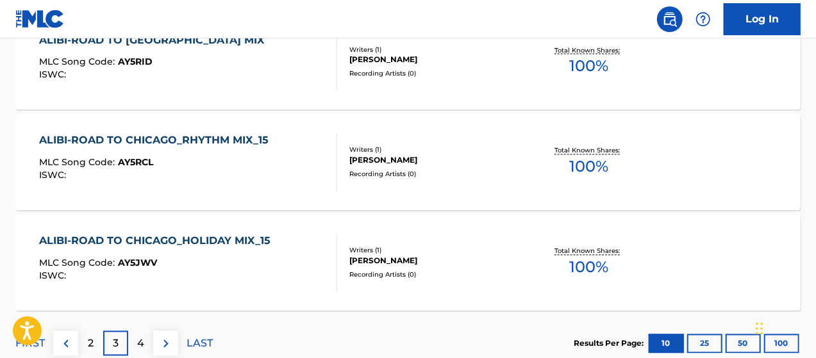
click at [95, 339] on div "2" at bounding box center [90, 343] width 25 height 25
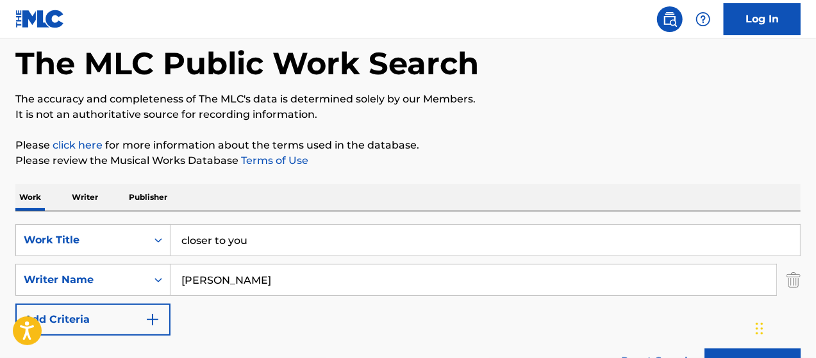
scroll to position [117, 0]
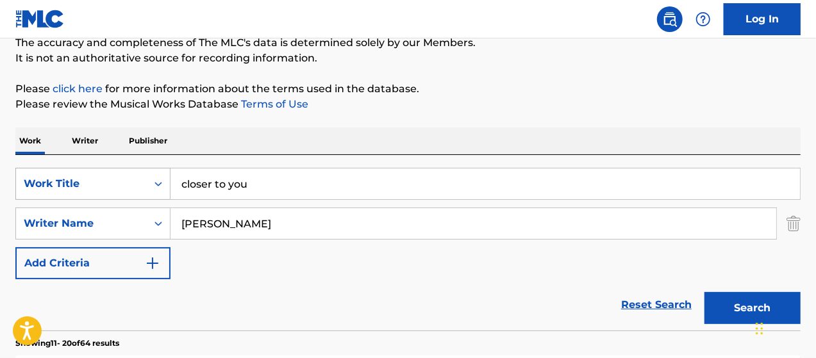
drag, startPoint x: 283, startPoint y: 188, endPoint x: 103, endPoint y: 197, distance: 180.3
click at [134, 197] on div "SearchWithCriteria9dbf1646-fb82-49ed-bc66-d292151417e6 Work Title closer to you" at bounding box center [407, 184] width 785 height 32
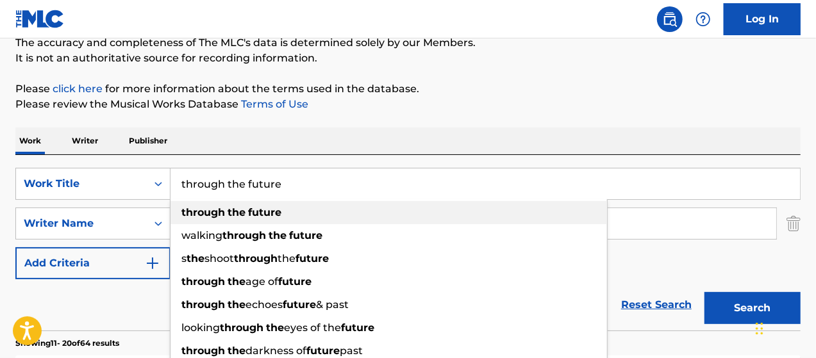
click at [232, 207] on strong "the" at bounding box center [237, 212] width 18 height 12
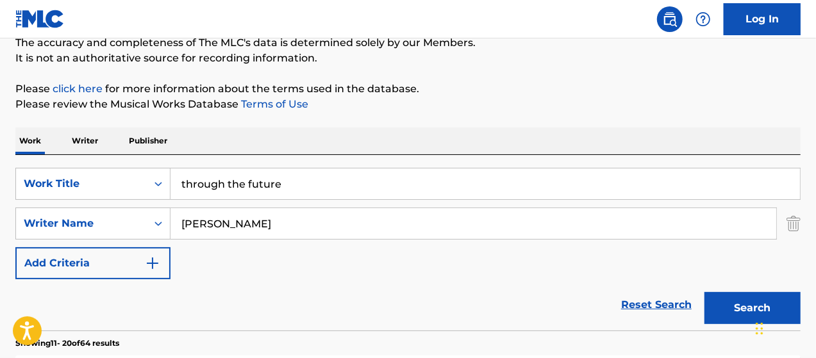
click at [733, 308] on button "Search" at bounding box center [752, 308] width 96 height 32
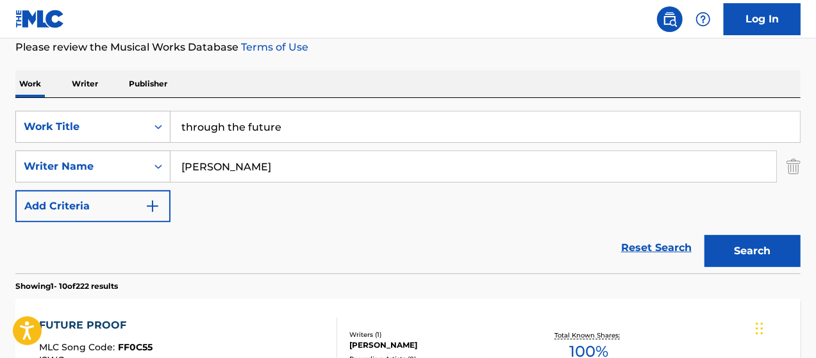
scroll to position [47, 0]
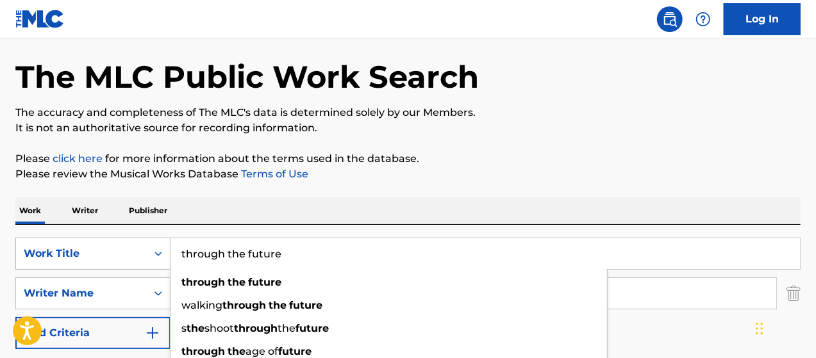
drag, startPoint x: 295, startPoint y: 251, endPoint x: 146, endPoint y: 247, distance: 148.7
click at [147, 247] on div "SearchWithCriteria9dbf1646-fb82-49ed-bc66-d292151417e6 Work Title through the f…" at bounding box center [407, 254] width 785 height 32
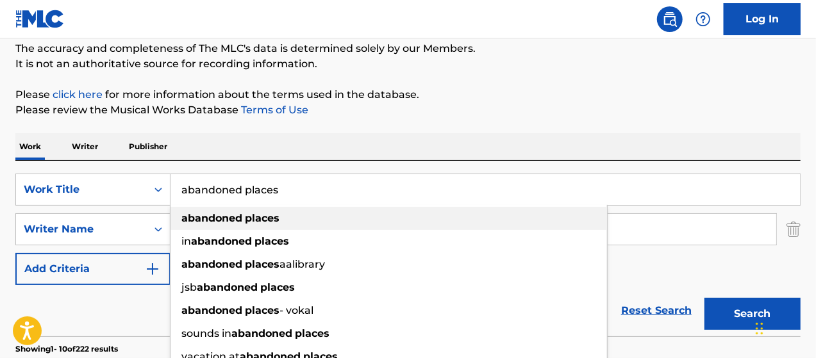
type input "abandoned places"
click at [287, 215] on div "abandoned places" at bounding box center [388, 218] width 436 height 23
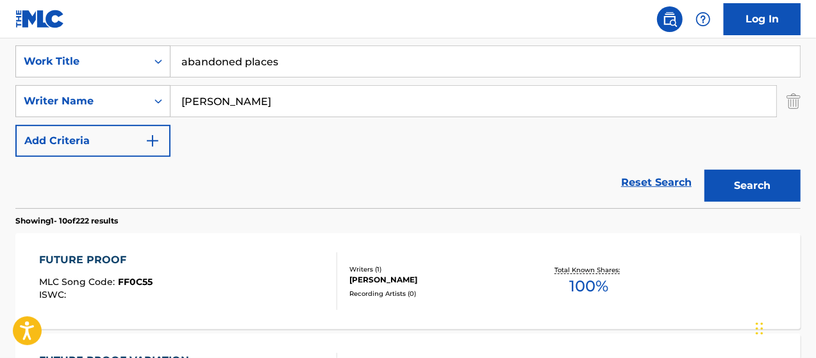
click at [753, 178] on button "Search" at bounding box center [752, 186] width 96 height 32
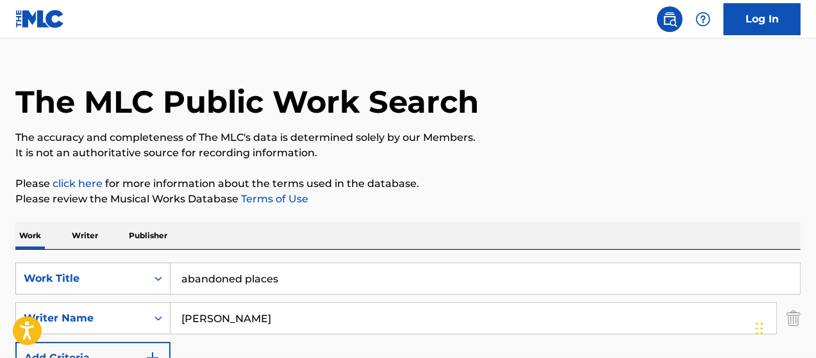
scroll to position [0, 0]
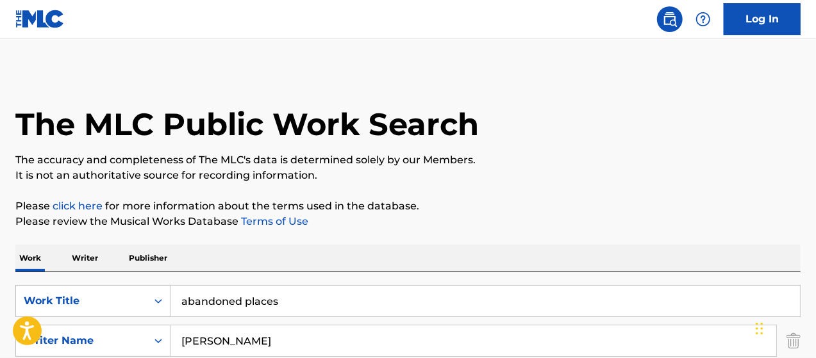
click at [19, 29] on link at bounding box center [39, 19] width 49 height 38
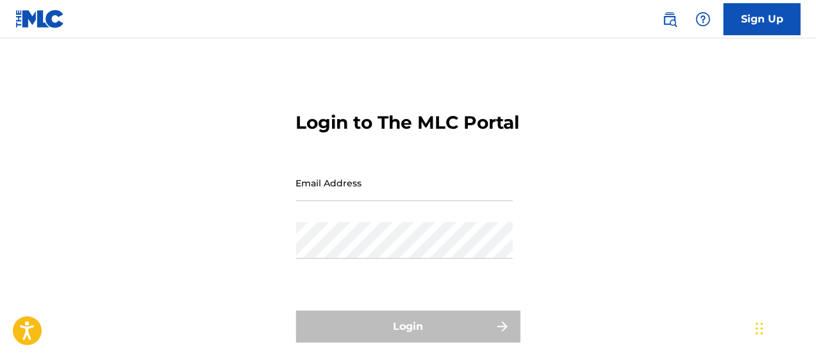
click at [56, 13] on img at bounding box center [39, 19] width 49 height 19
